Goal: Transaction & Acquisition: Purchase product/service

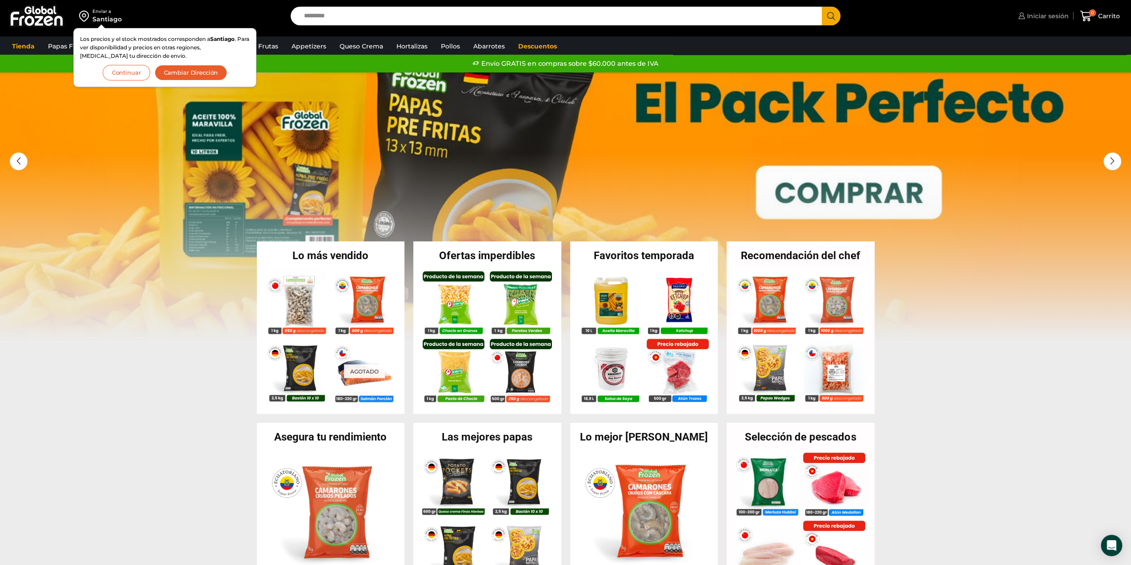
click at [1029, 20] on span "Iniciar sesión" at bounding box center [1046, 16] width 44 height 9
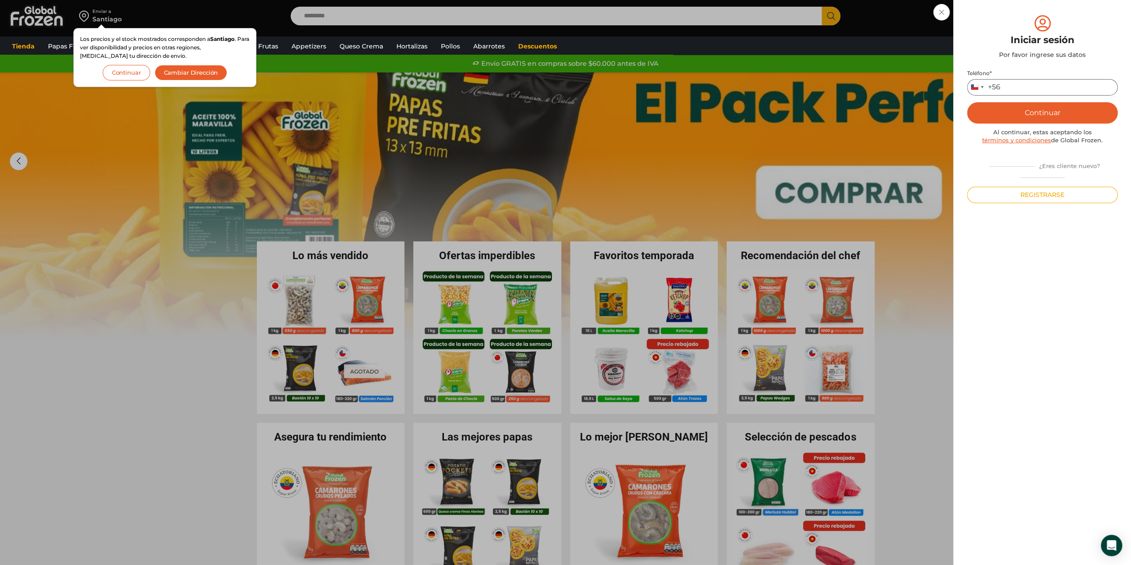
click at [1026, 86] on input "Teléfono *" at bounding box center [1042, 87] width 151 height 16
type input "*********"
click at [1032, 110] on button "Continuar" at bounding box center [1042, 112] width 151 height 21
click at [127, 71] on button "Continuar" at bounding box center [127, 73] width 48 height 16
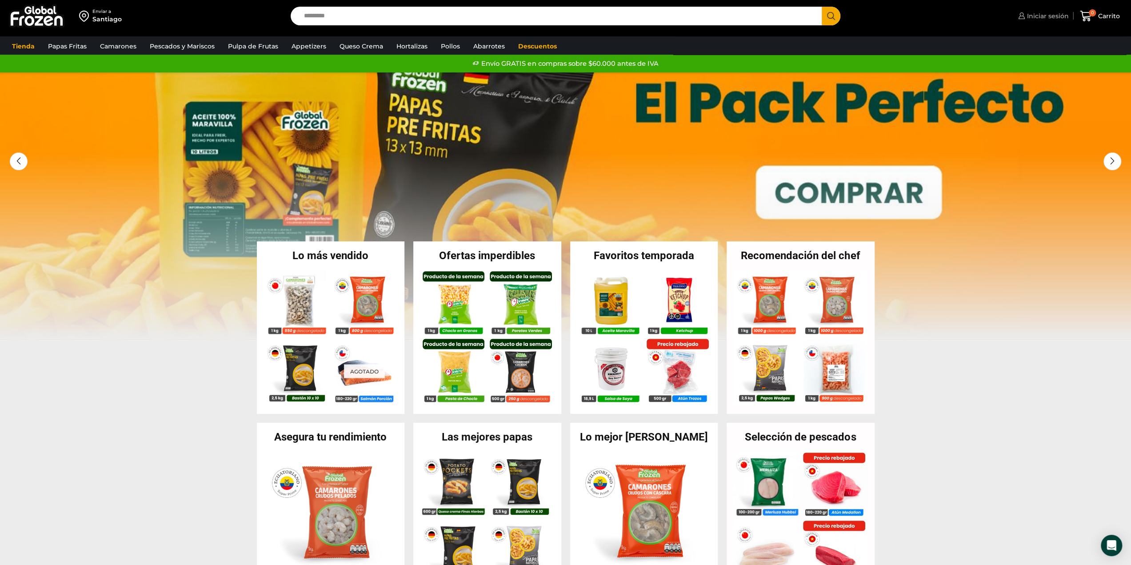
click at [1027, 15] on span "Iniciar sesión" at bounding box center [1046, 16] width 44 height 9
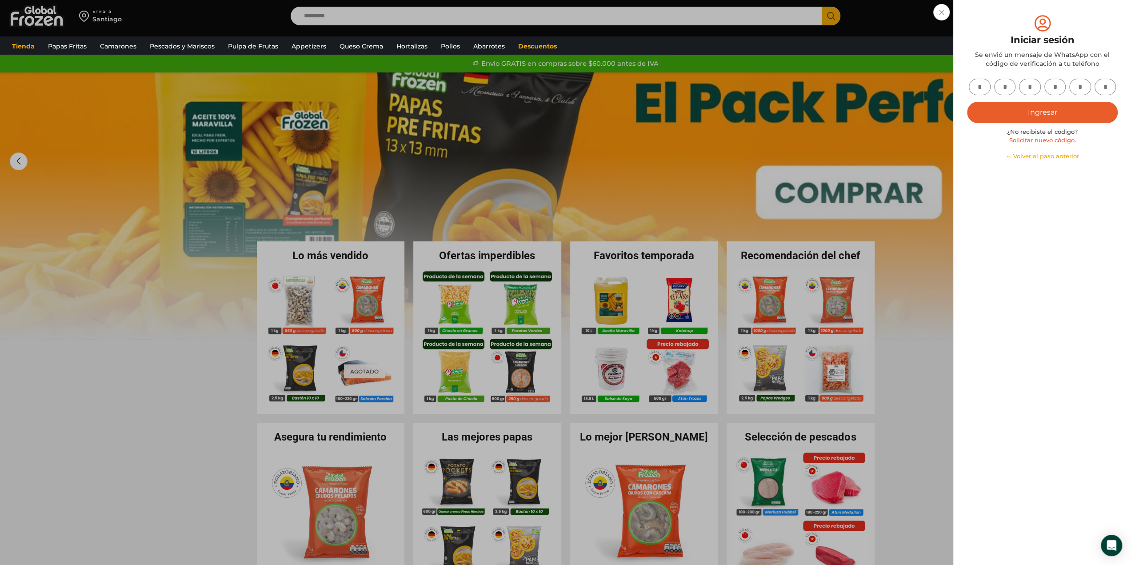
click at [981, 95] on input "text" at bounding box center [979, 87] width 22 height 16
click at [980, 90] on input "text" at bounding box center [979, 87] width 22 height 16
type input "*"
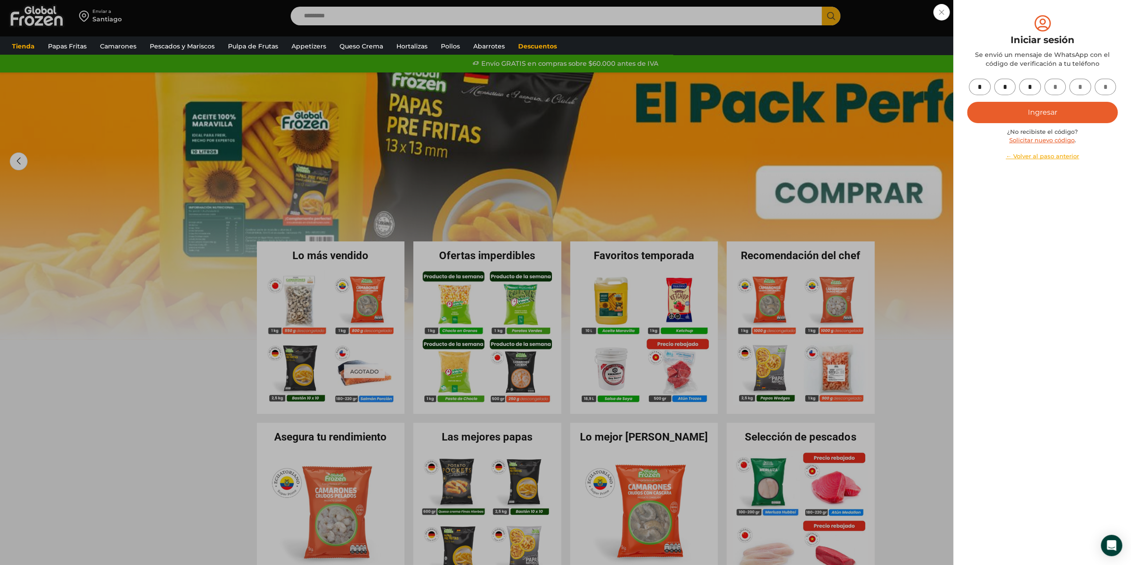
type input "*"
click at [1006, 114] on button "Ingresar" at bounding box center [1042, 112] width 151 height 21
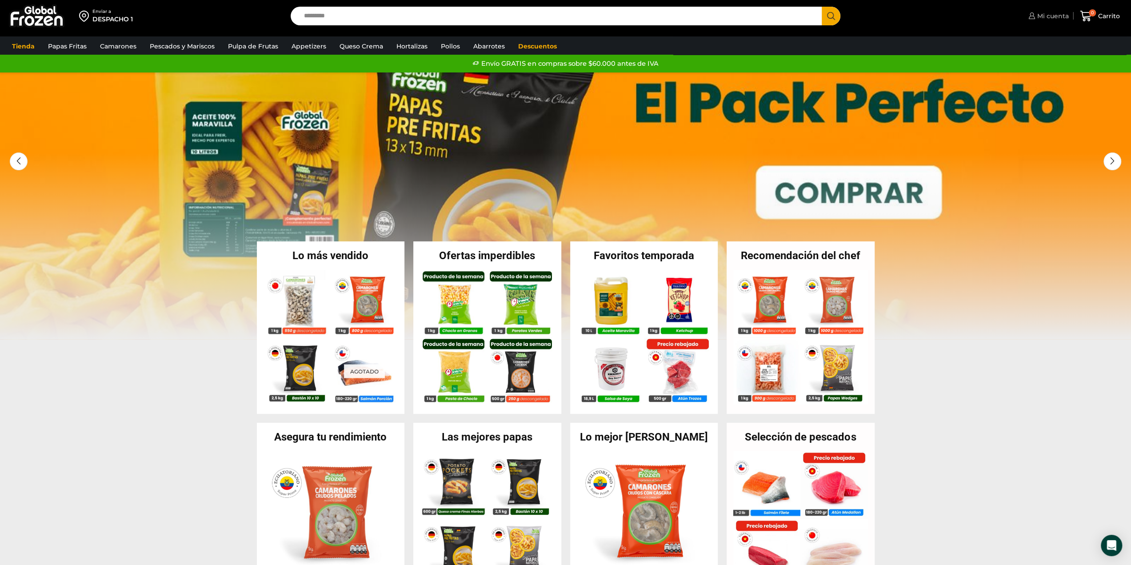
click at [1042, 18] on span "Mi cuenta" at bounding box center [1052, 16] width 34 height 9
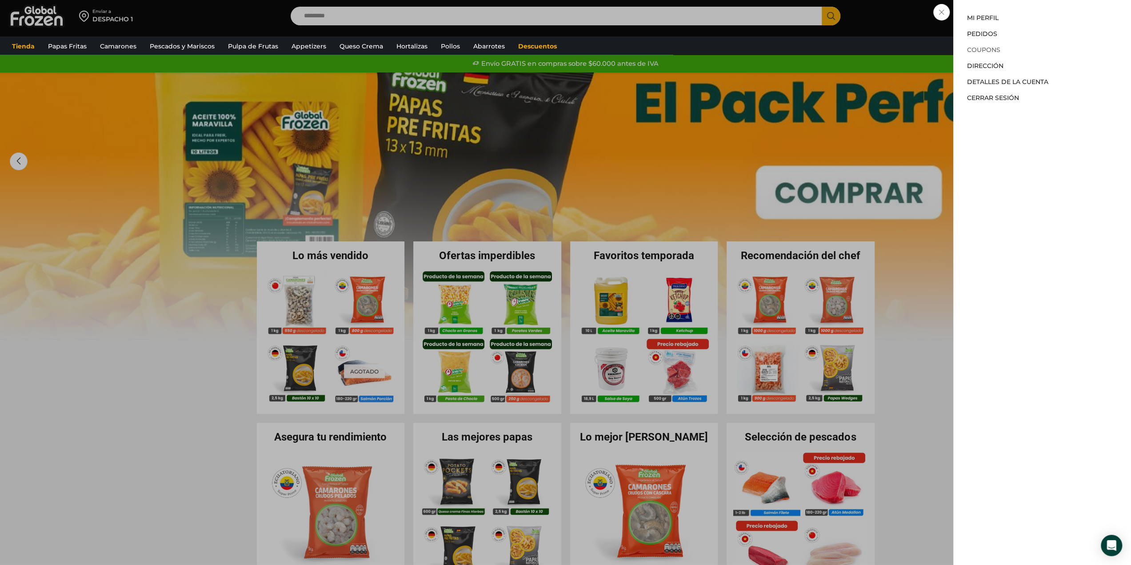
click at [992, 48] on link "Coupons" at bounding box center [983, 50] width 33 height 8
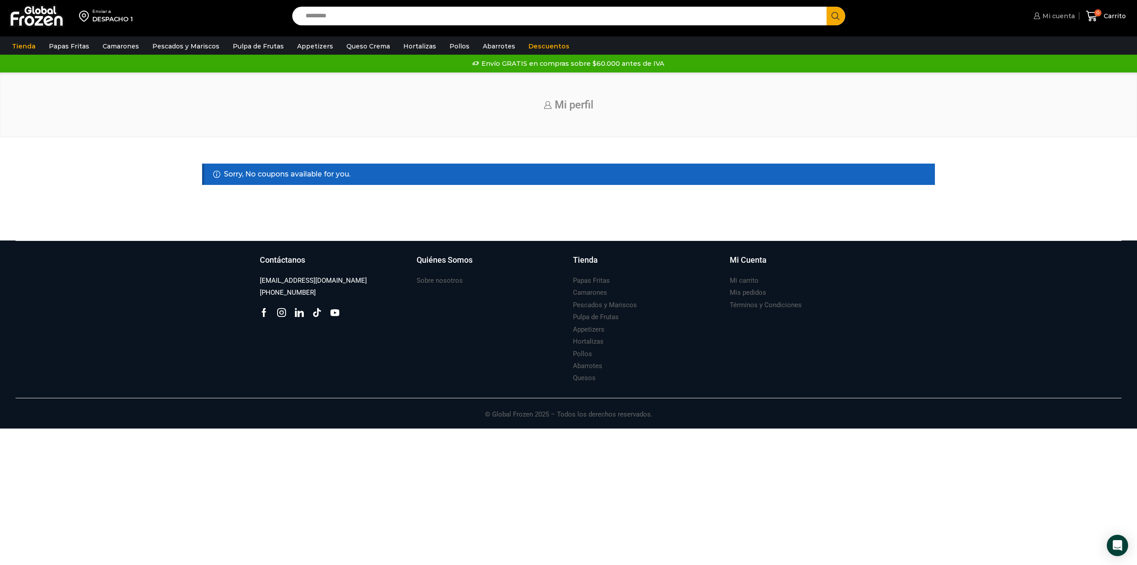
click at [1063, 18] on span "Mi cuenta" at bounding box center [1057, 16] width 35 height 9
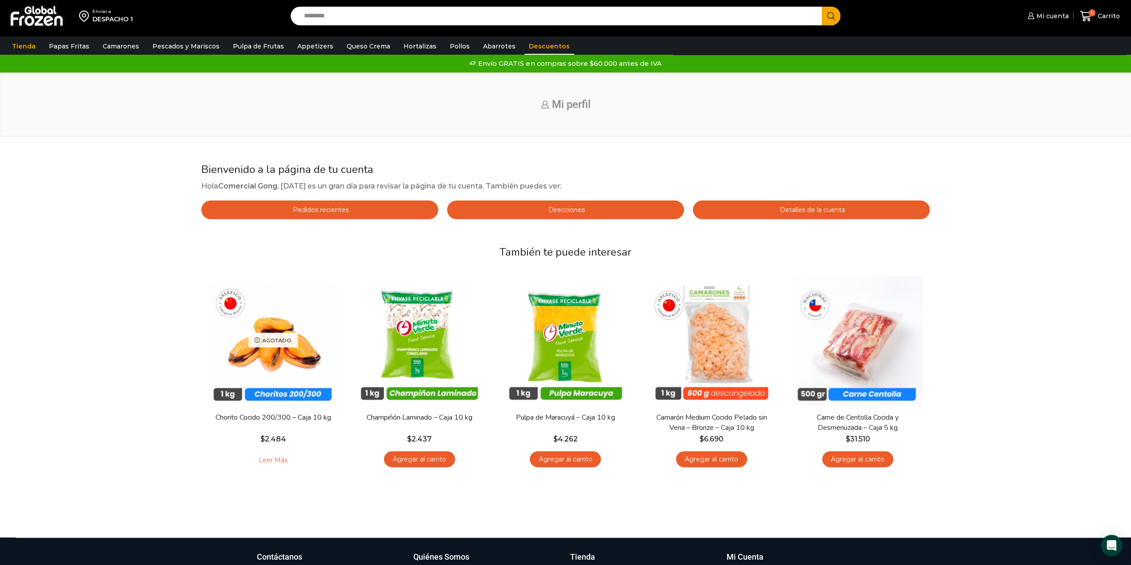
click at [542, 48] on link "Descuentos" at bounding box center [549, 46] width 50 height 17
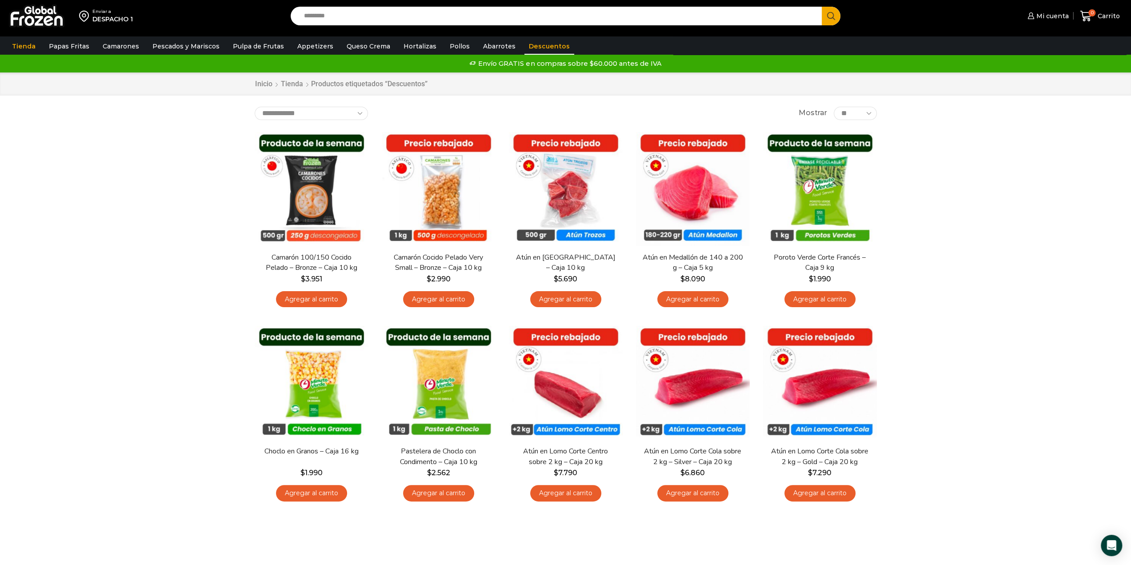
click at [24, 12] on img at bounding box center [37, 15] width 56 height 23
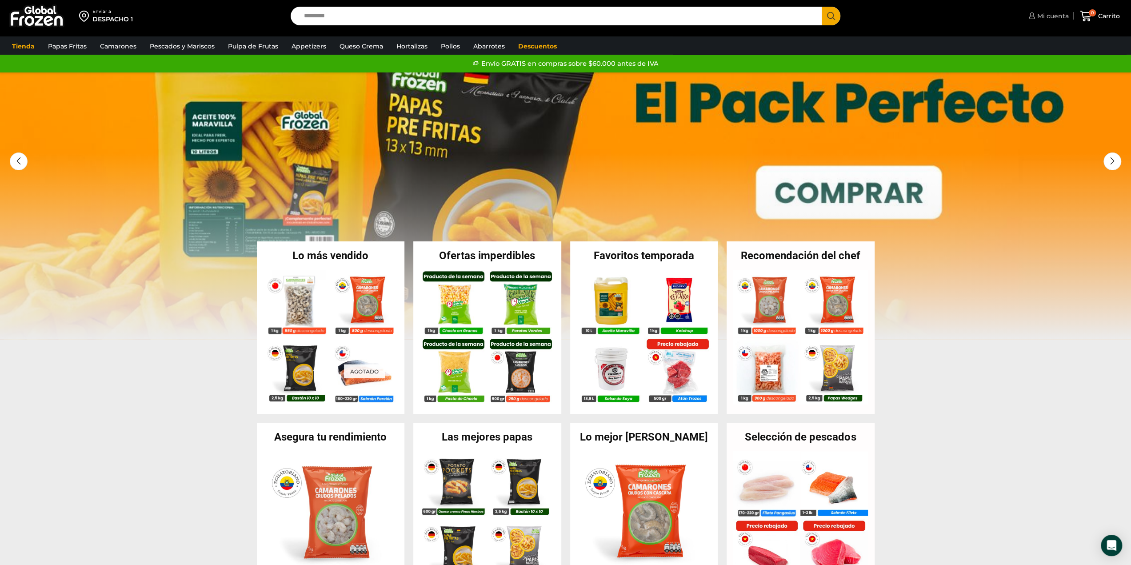
click at [1044, 17] on span "Mi cuenta" at bounding box center [1052, 16] width 34 height 9
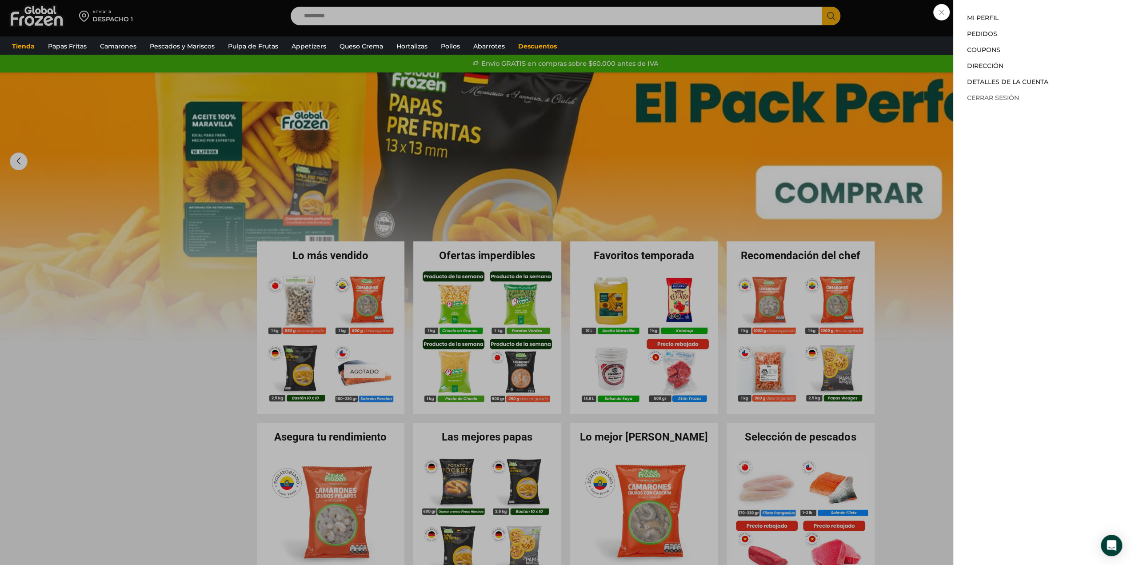
click at [973, 96] on link "Cerrar sesión" at bounding box center [993, 98] width 52 height 8
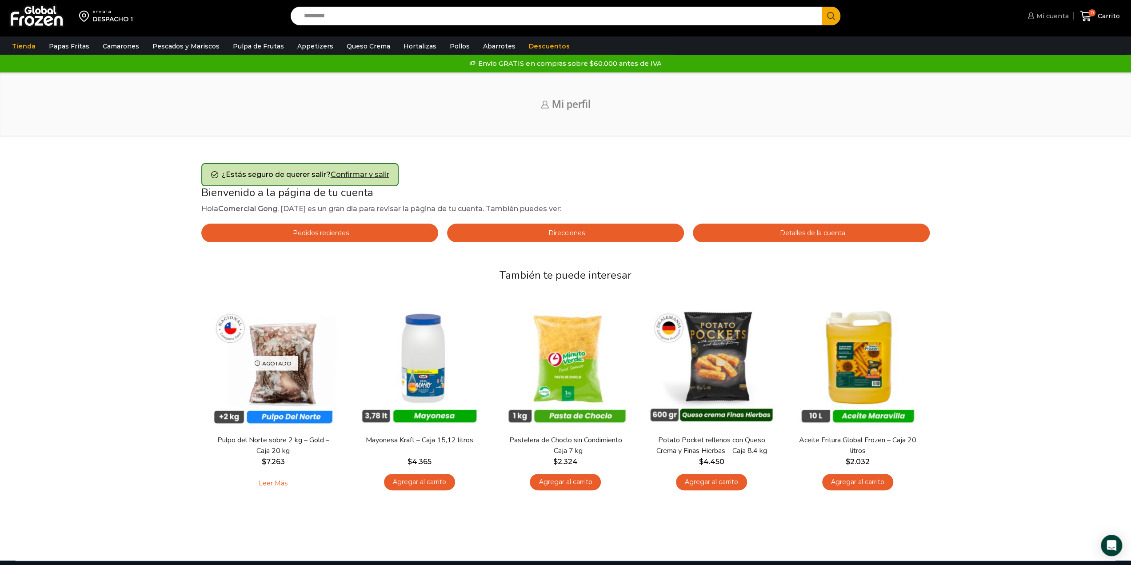
click at [1044, 13] on span "Mi cuenta" at bounding box center [1051, 16] width 35 height 9
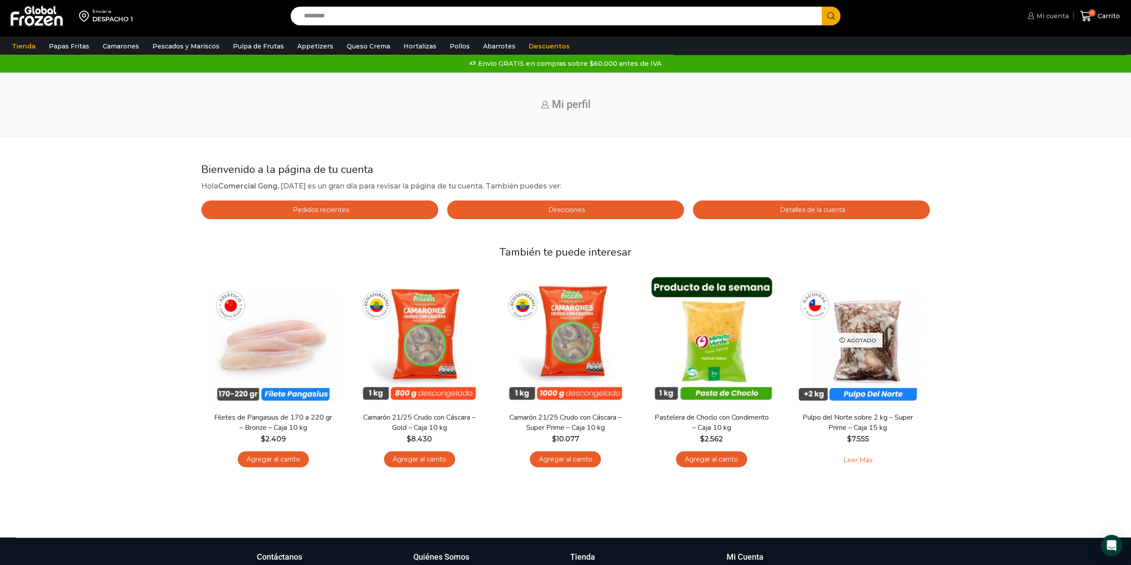
click at [1051, 15] on span "Mi cuenta" at bounding box center [1051, 16] width 35 height 9
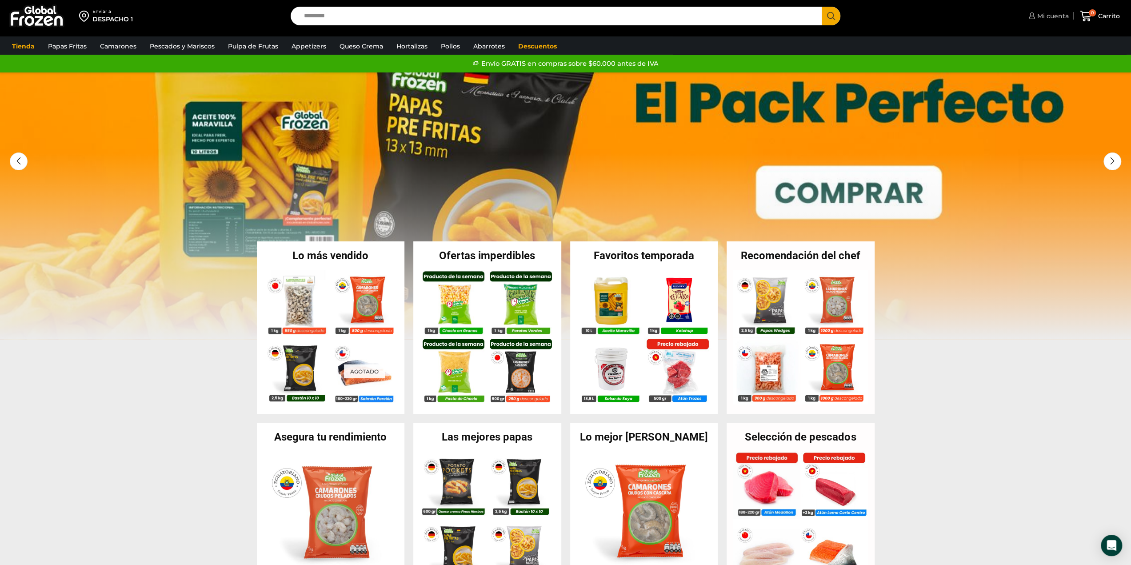
click at [1036, 8] on link "Mi cuenta" at bounding box center [1047, 16] width 43 height 18
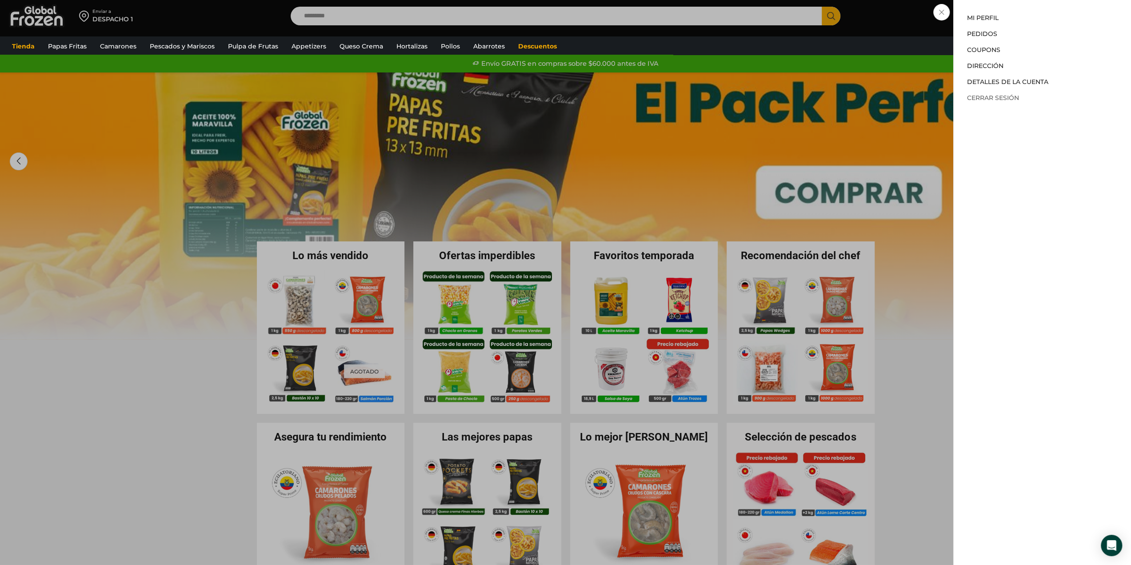
click at [998, 99] on link "Cerrar sesión" at bounding box center [993, 98] width 52 height 8
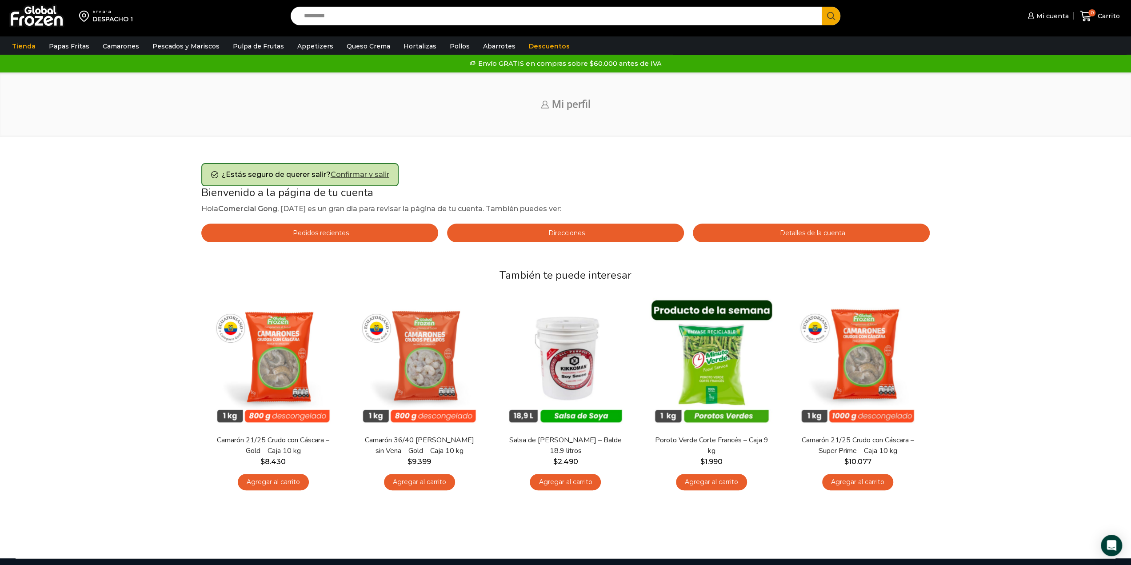
click at [382, 175] on link "Confirmar y salir" at bounding box center [360, 174] width 59 height 8
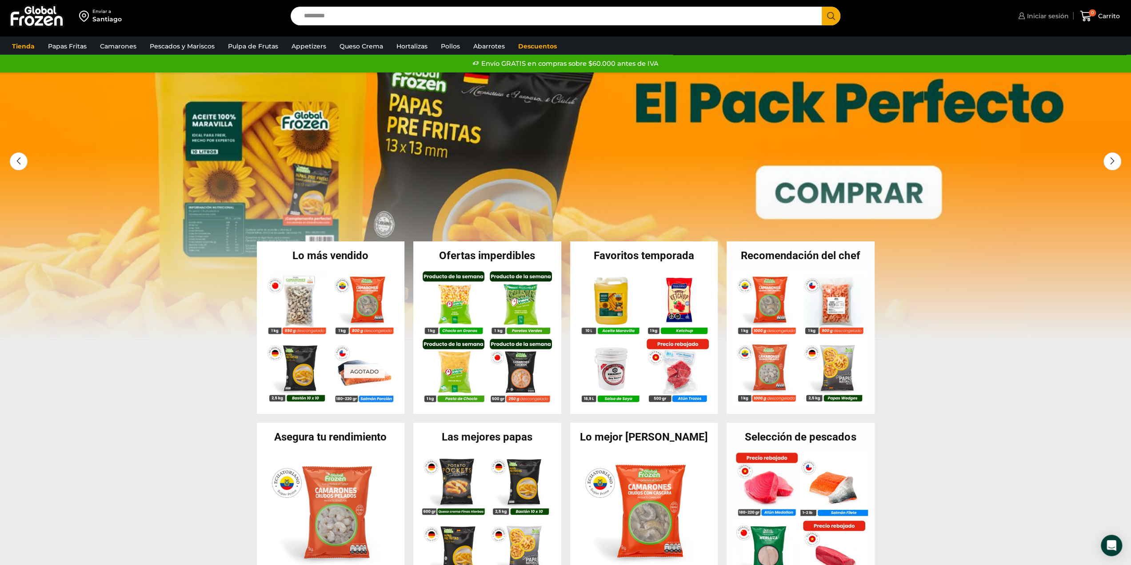
click at [1037, 19] on span "Iniciar sesión" at bounding box center [1046, 16] width 44 height 9
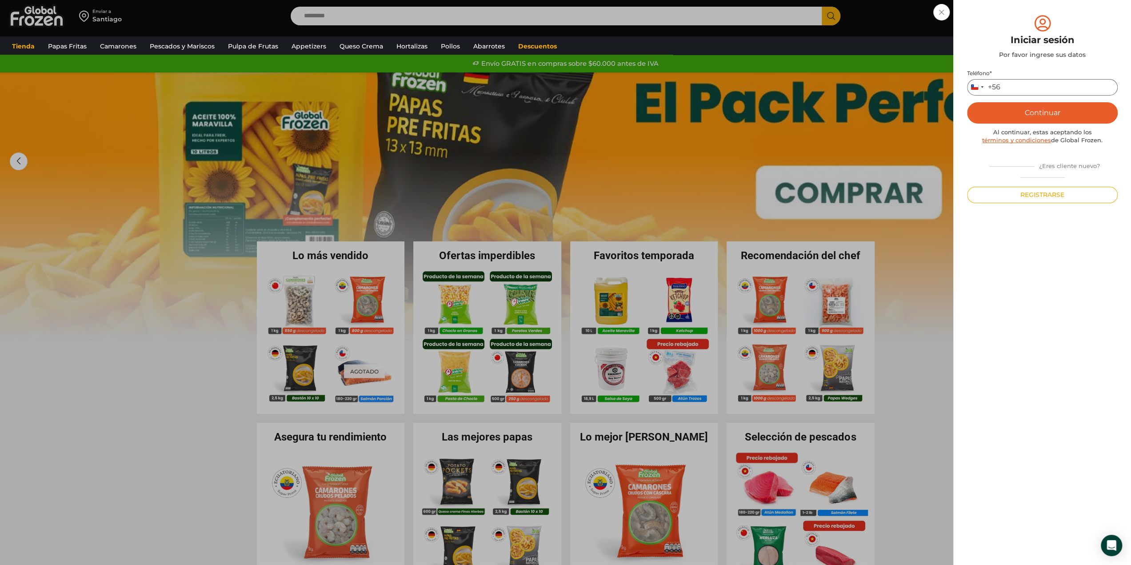
click at [1039, 88] on input "Teléfono *" at bounding box center [1042, 87] width 151 height 16
type input "*********"
click at [1041, 114] on button "Continuar" at bounding box center [1042, 112] width 151 height 21
click at [986, 87] on input "text" at bounding box center [979, 87] width 22 height 16
type input "*"
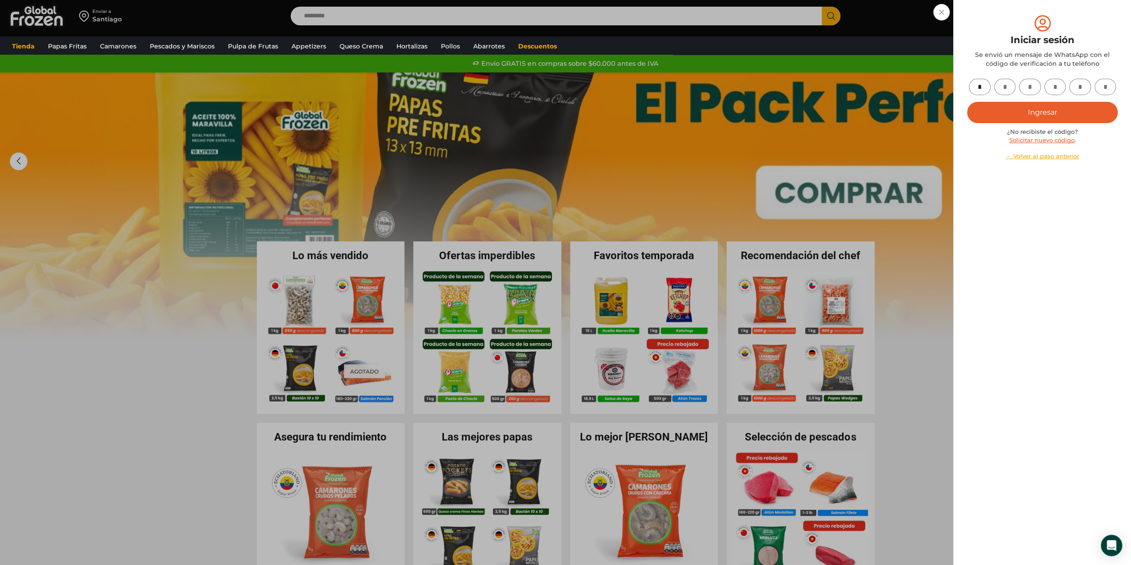
type input "*"
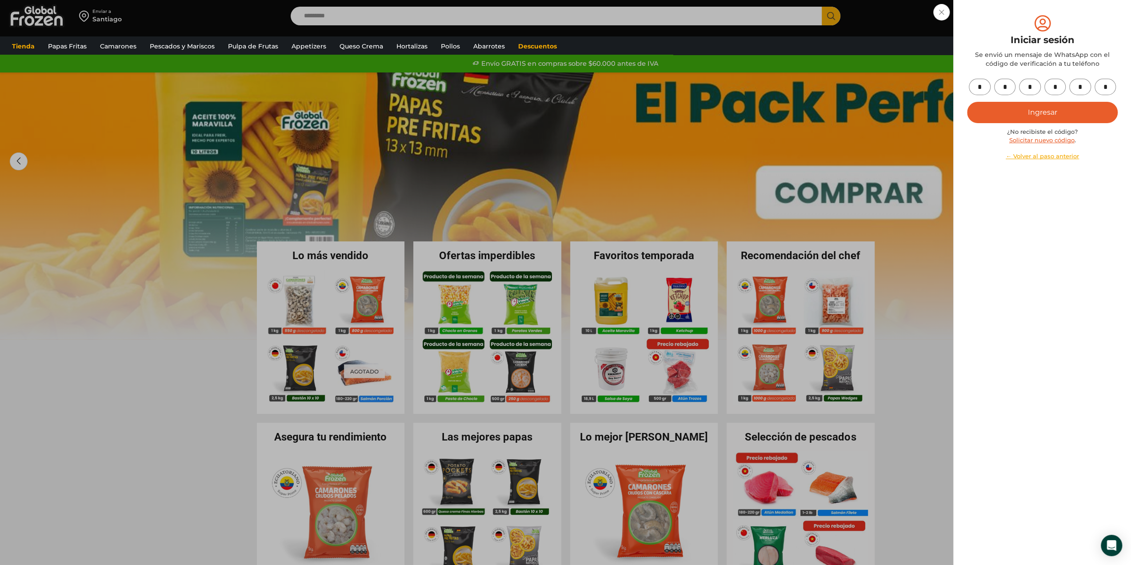
click at [1060, 102] on button "Ingresar" at bounding box center [1042, 112] width 151 height 21
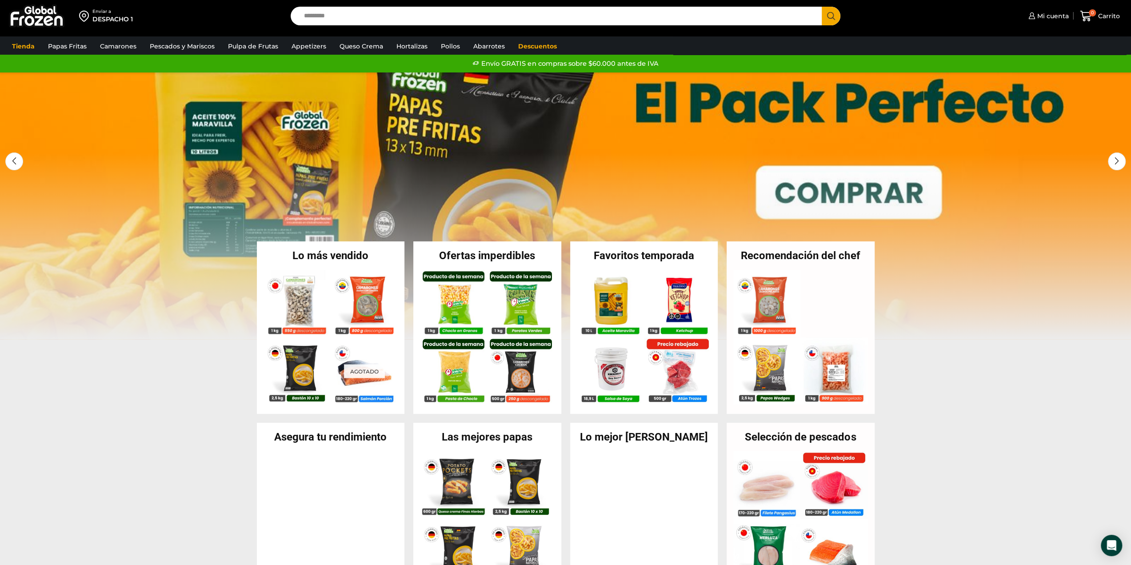
click at [835, 204] on link "1 / 3" at bounding box center [565, 205] width 1131 height 267
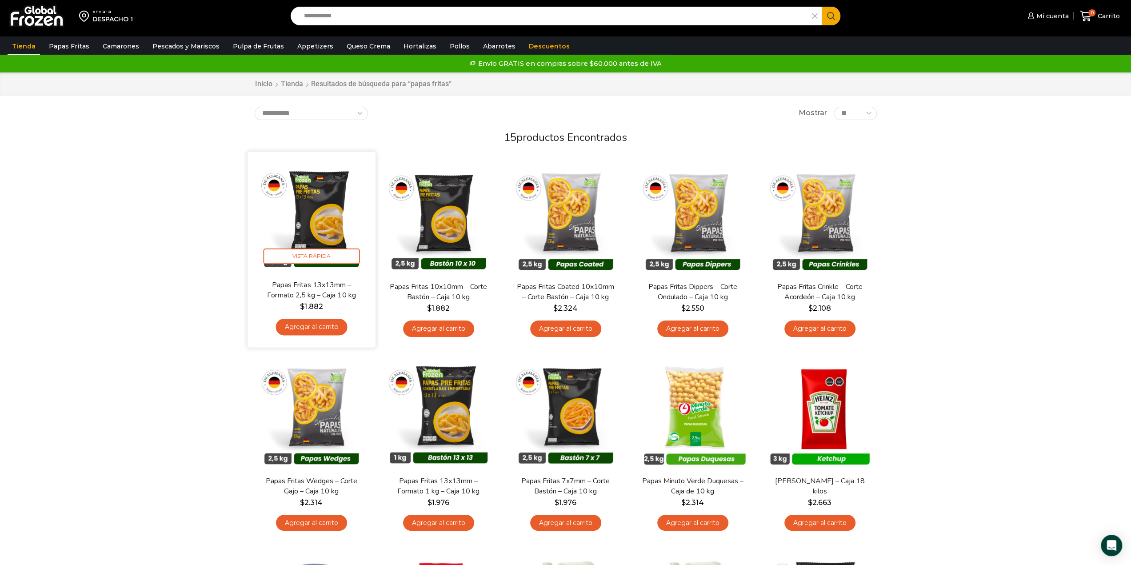
click at [316, 325] on link "Agregar al carrito" at bounding box center [311, 327] width 72 height 16
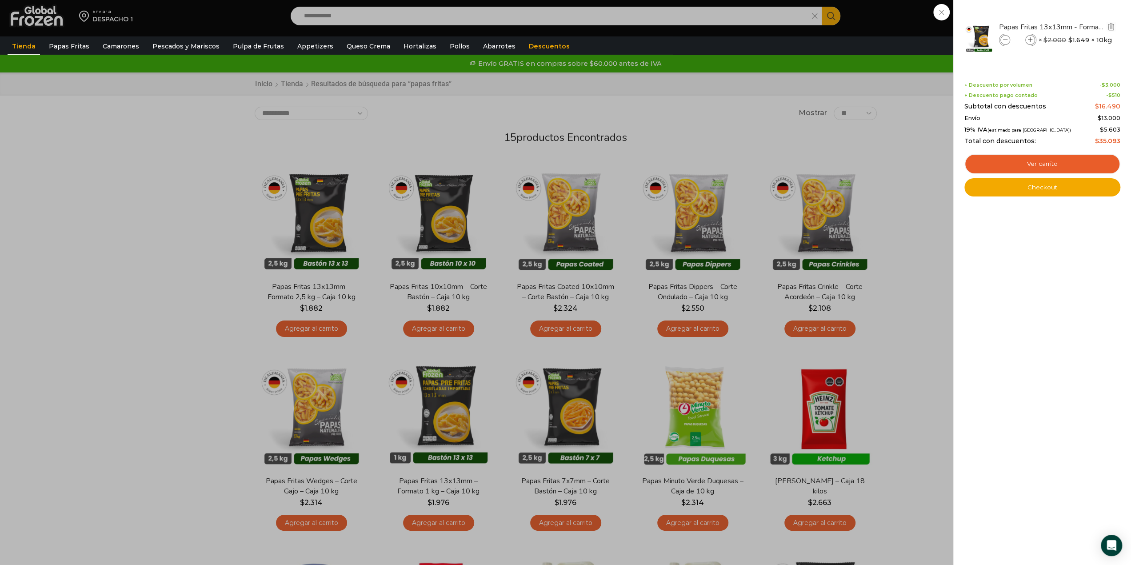
click at [1025, 40] on span at bounding box center [1030, 40] width 10 height 10
click at [1027, 40] on icon at bounding box center [1029, 40] width 5 height 5
type input "*"
click at [1077, 25] on div "1 Carrito 1 1 Shopping Cart *" at bounding box center [1099, 16] width 44 height 21
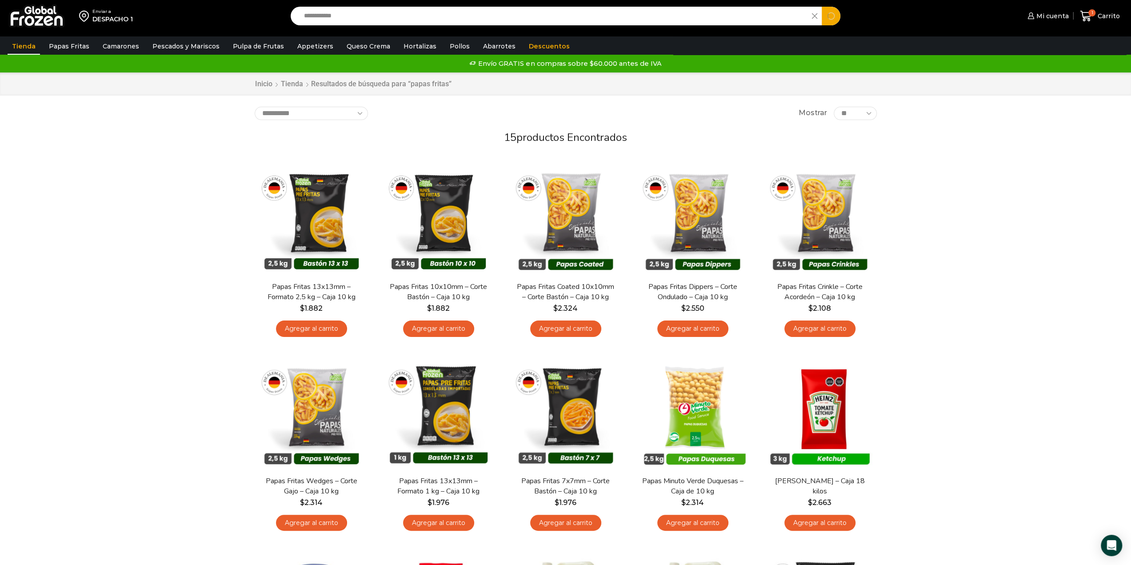
click at [659, 13] on input "**********" at bounding box center [553, 16] width 508 height 19
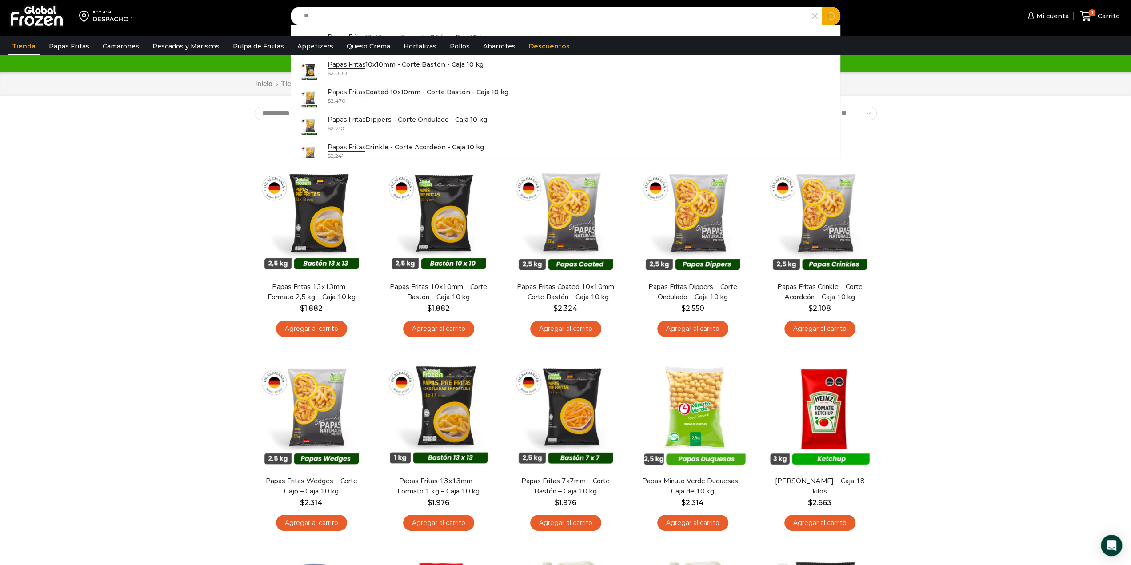
type input "*"
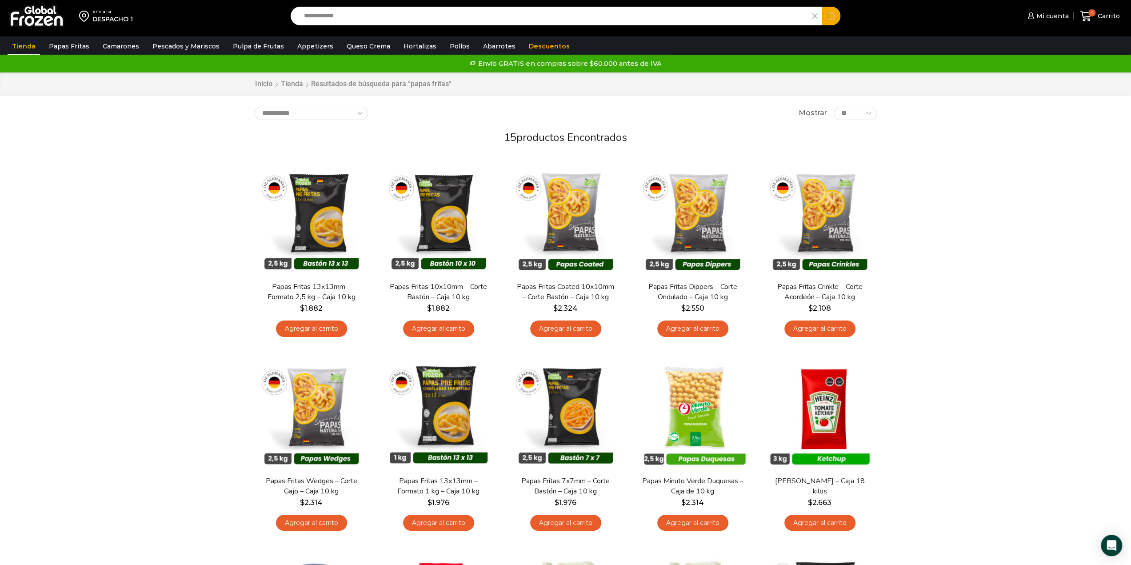
type input "**********"
click at [821, 7] on button "Search" at bounding box center [830, 16] width 19 height 19
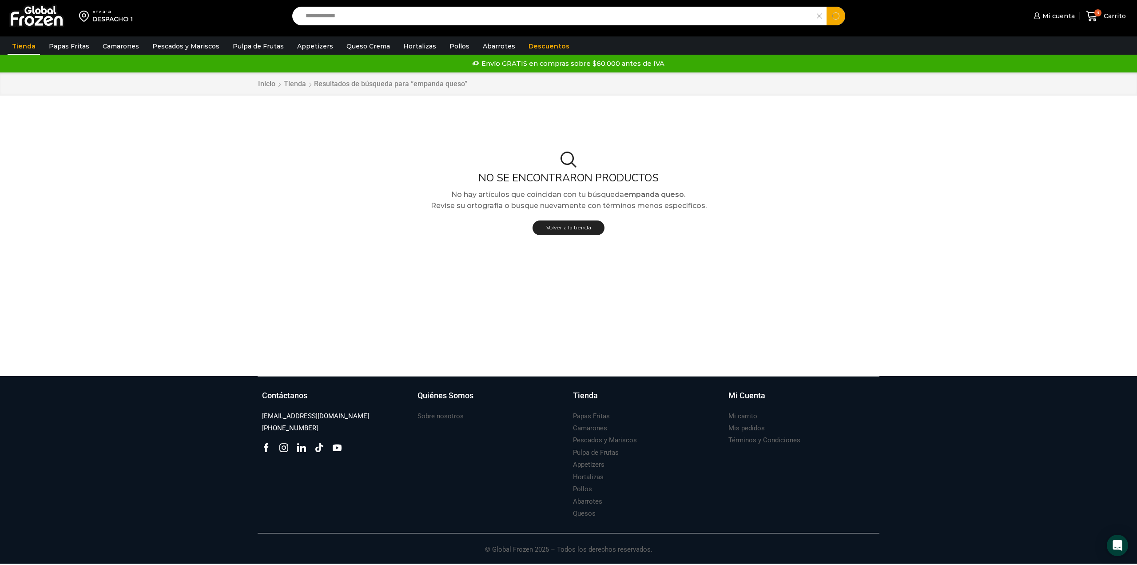
click at [458, 17] on input "**********" at bounding box center [556, 16] width 511 height 19
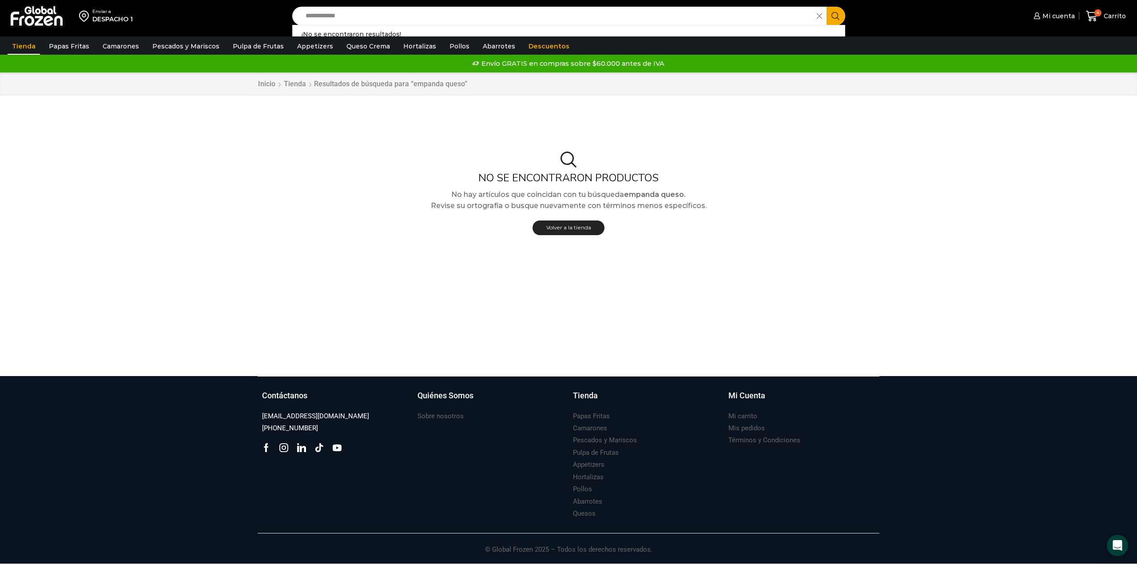
drag, startPoint x: 304, startPoint y: 18, endPoint x: 354, endPoint y: 16, distance: 49.3
click at [354, 16] on input "**********" at bounding box center [556, 16] width 511 height 19
drag, startPoint x: 337, startPoint y: 15, endPoint x: 424, endPoint y: 20, distance: 86.8
click at [424, 20] on input "**********" at bounding box center [556, 16] width 511 height 19
type input "*******"
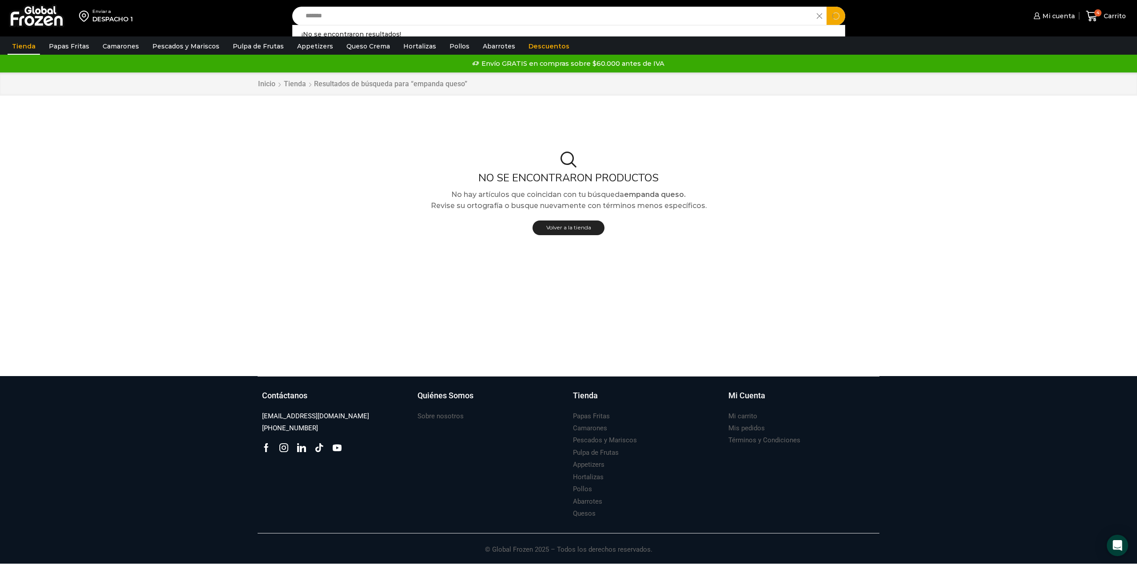
click at [827, 7] on button "Search" at bounding box center [836, 16] width 19 height 19
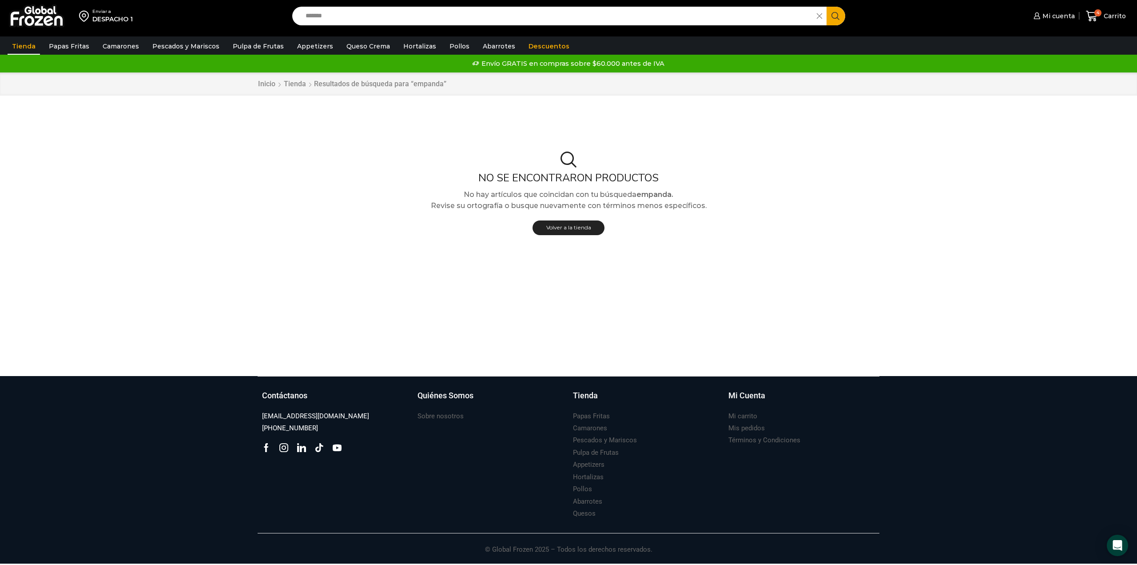
click at [329, 14] on input "*******" at bounding box center [556, 16] width 511 height 19
type input "********"
click at [827, 7] on button "Search" at bounding box center [836, 16] width 19 height 19
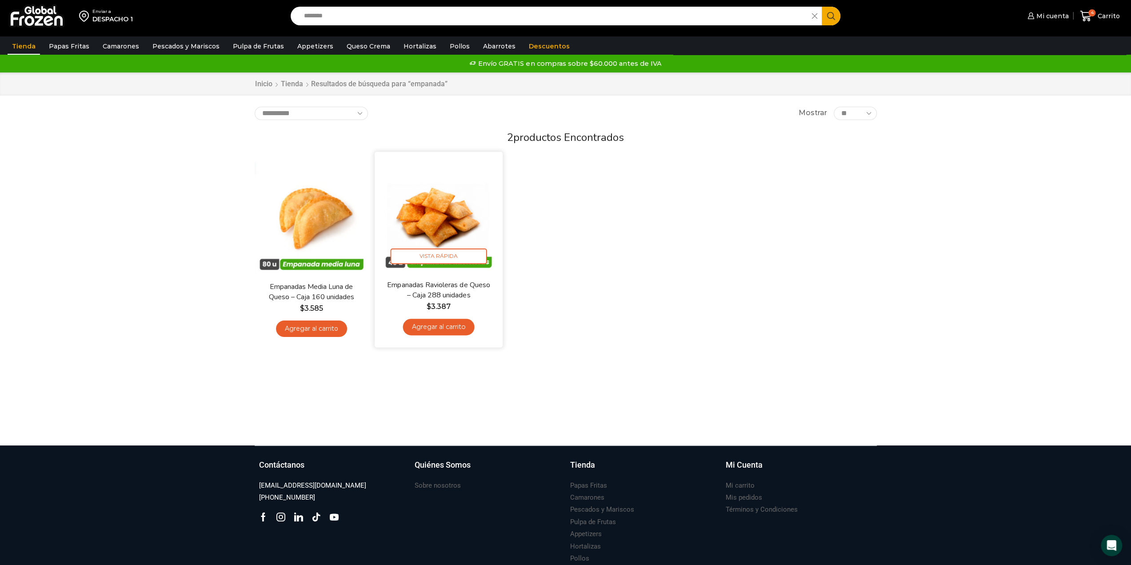
click at [460, 326] on link "Agregar al carrito" at bounding box center [438, 327] width 72 height 16
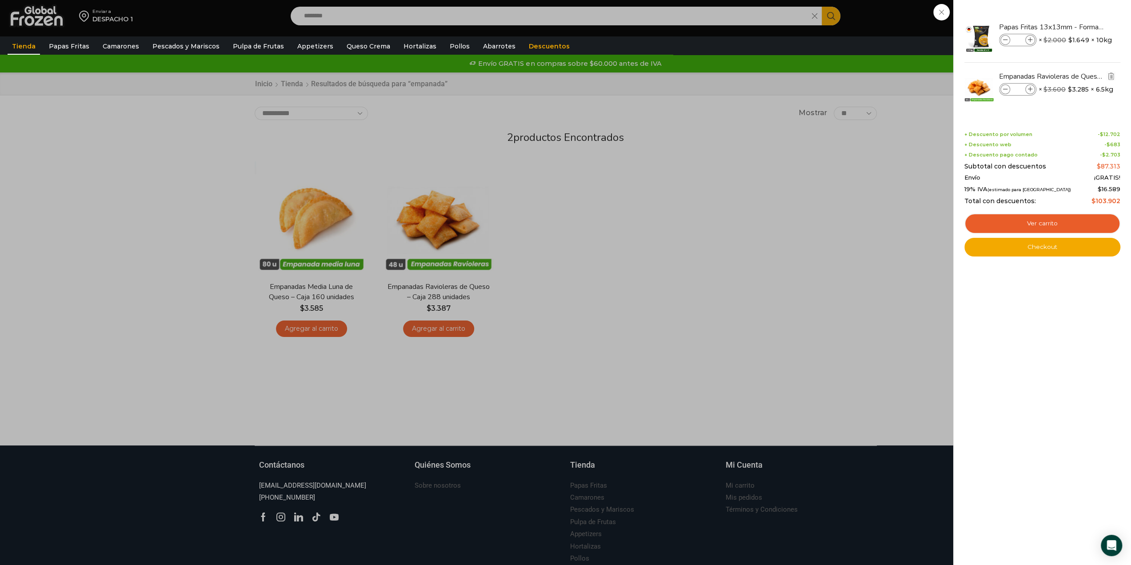
click at [1030, 88] on icon at bounding box center [1029, 89] width 5 height 5
type input "*"
click at [1053, 251] on link "Checkout" at bounding box center [1042, 247] width 156 height 19
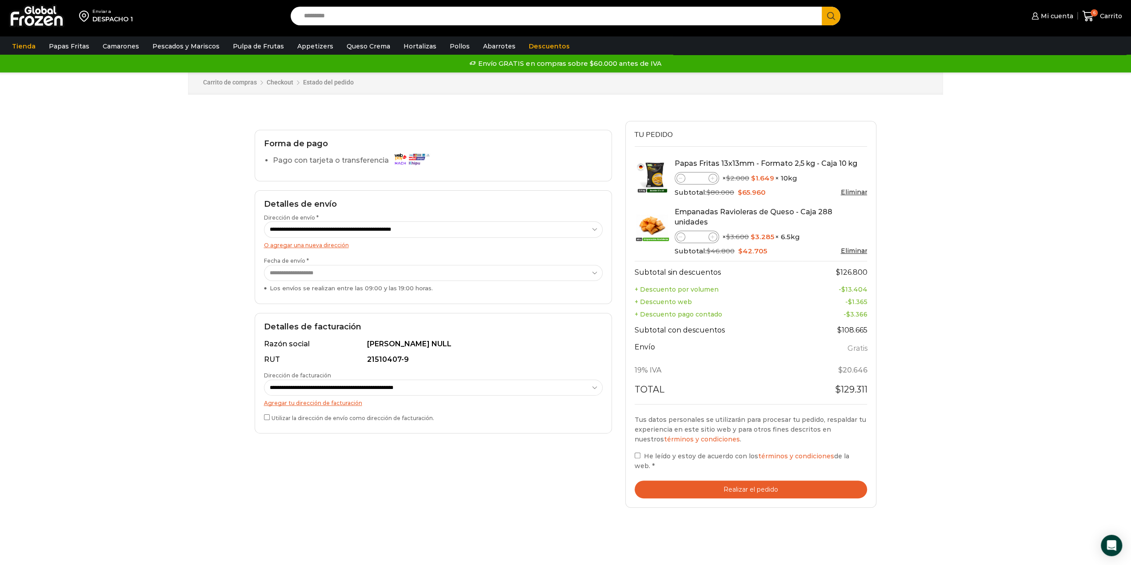
click at [658, 295] on th "+ Descuento web" at bounding box center [718, 301] width 168 height 12
click at [650, 308] on th "+ Descuento pago contado" at bounding box center [718, 314] width 168 height 12
click at [685, 308] on th "+ Descuento pago contado" at bounding box center [718, 314] width 168 height 12
drag, startPoint x: 670, startPoint y: 324, endPoint x: 667, endPoint y: 335, distance: 11.5
click at [670, 326] on th "Subtotal con descuentos" at bounding box center [718, 330] width 168 height 20
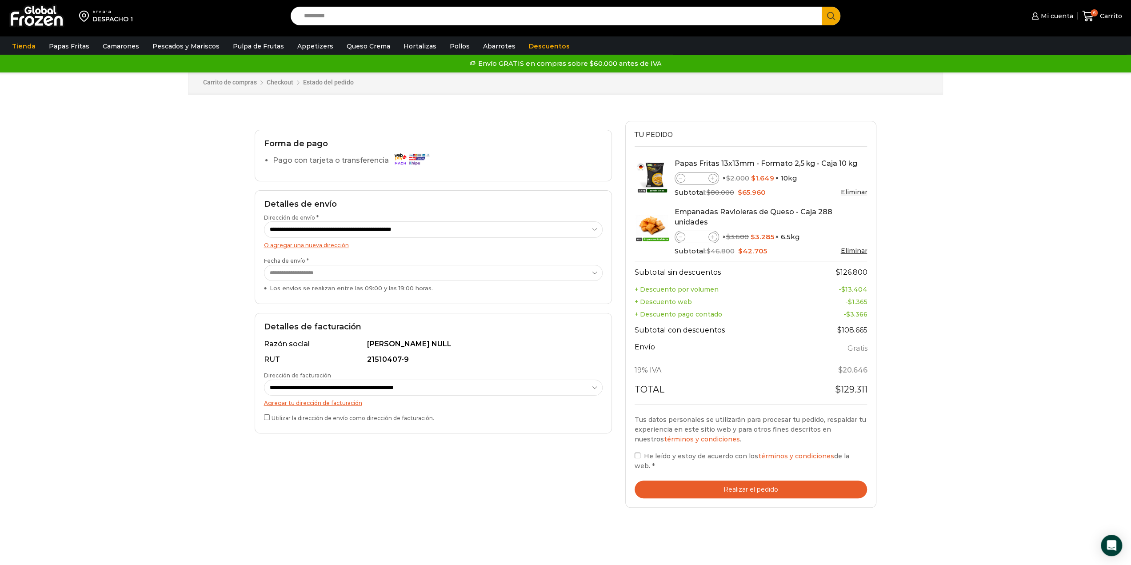
drag, startPoint x: 653, startPoint y: 371, endPoint x: 680, endPoint y: 394, distance: 35.7
click at [653, 380] on th "Total" at bounding box center [718, 391] width 168 height 23
click at [721, 404] on div "Tus datos personales se utilizarán para procesar tu pedido, respaldar tu experi…" at bounding box center [750, 451] width 233 height 95
click at [668, 480] on button "Realizar el pedido" at bounding box center [750, 489] width 233 height 18
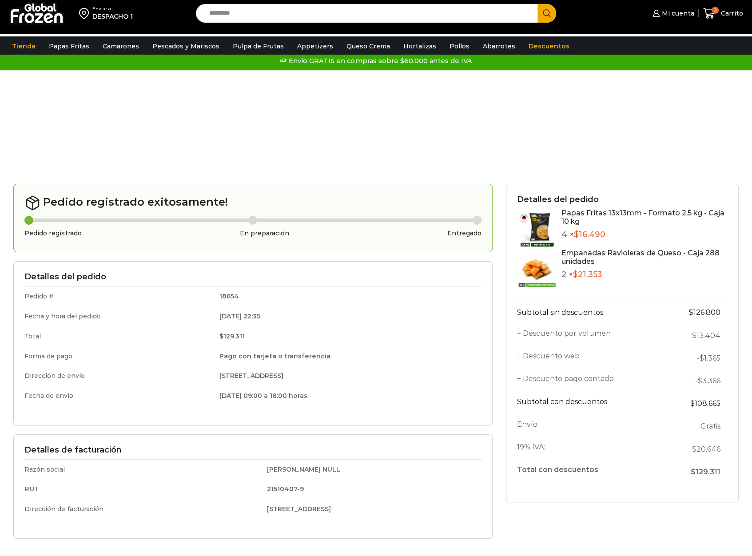
scroll to position [89, 0]
